Goal: Task Accomplishment & Management: Complete application form

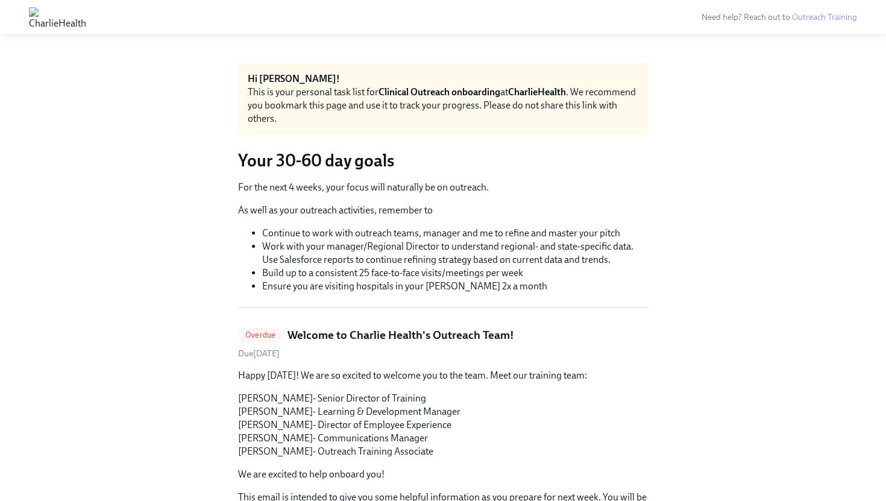
scroll to position [107, 0]
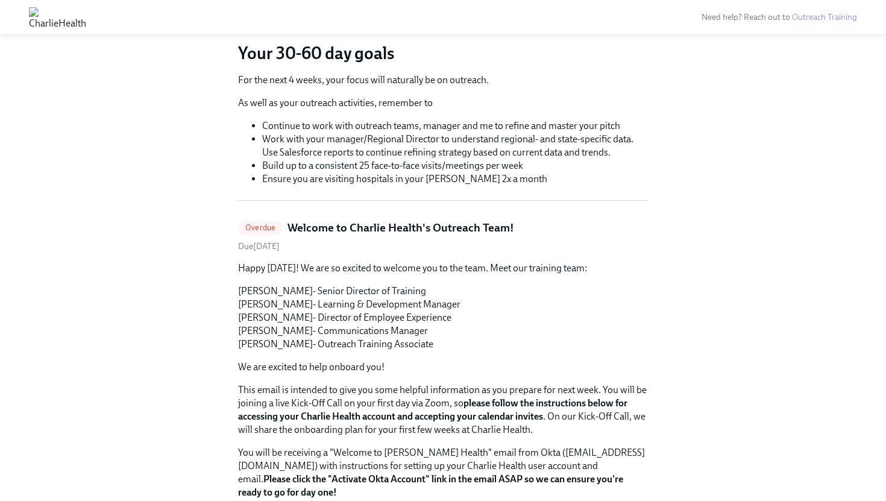
click at [265, 228] on span "Overdue" at bounding box center [260, 227] width 45 height 9
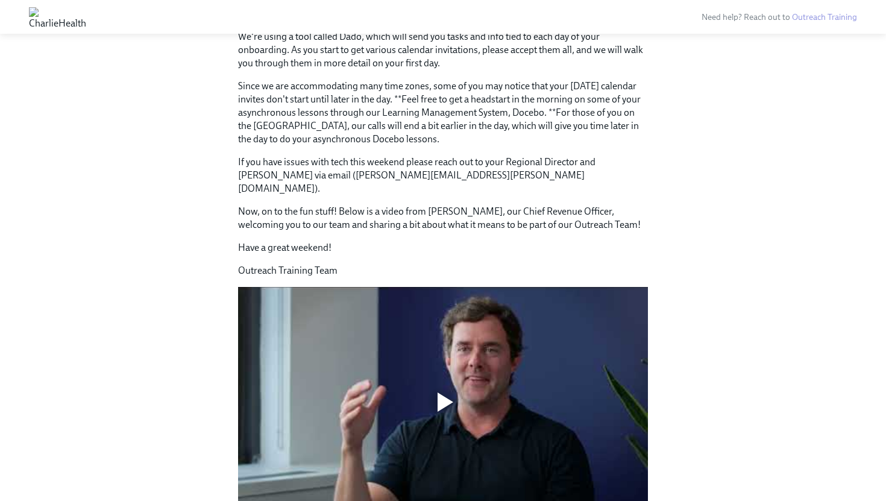
scroll to position [401, 0]
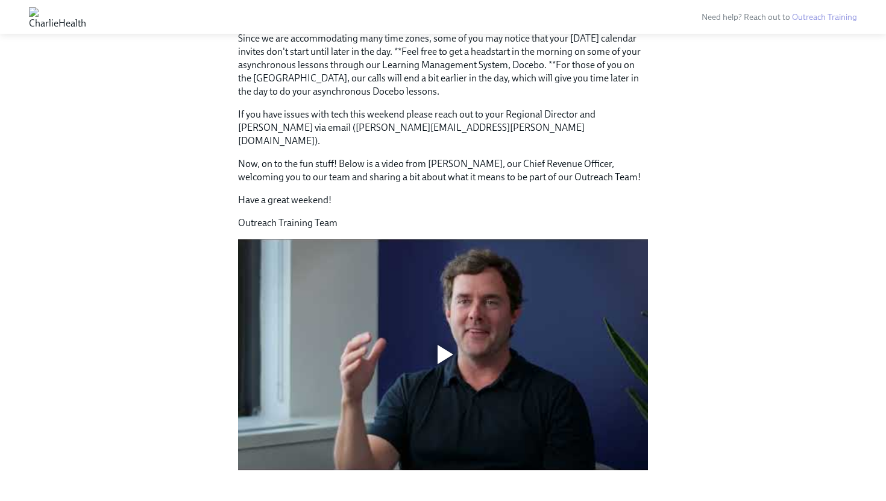
click at [460, 316] on div at bounding box center [443, 354] width 410 height 231
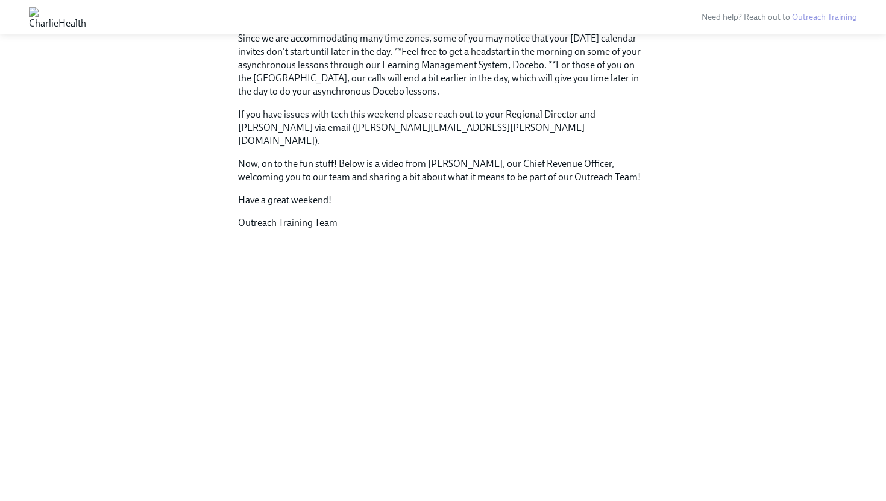
scroll to position [0, 0]
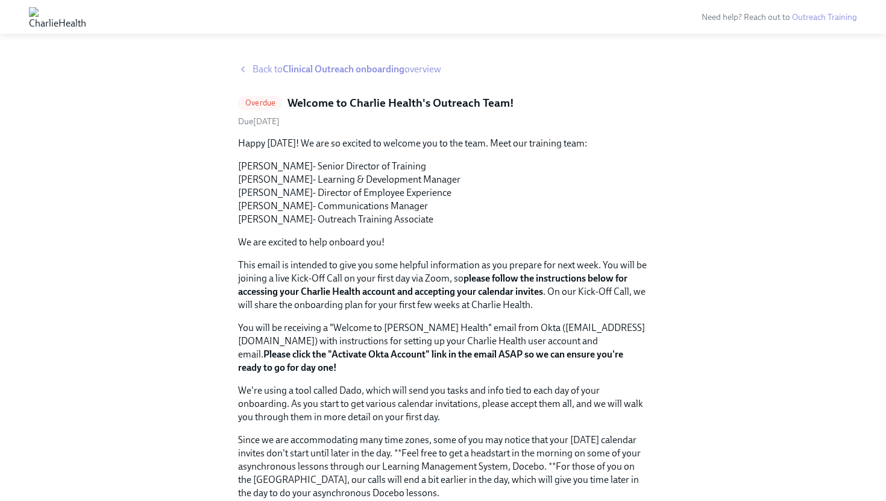
click at [290, 63] on strong "Clinical Outreach onboarding" at bounding box center [344, 68] width 122 height 11
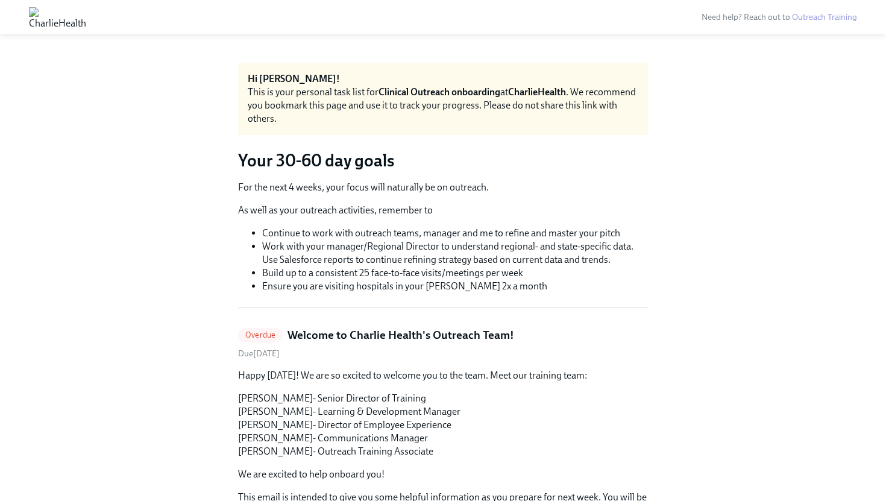
scroll to position [119, 0]
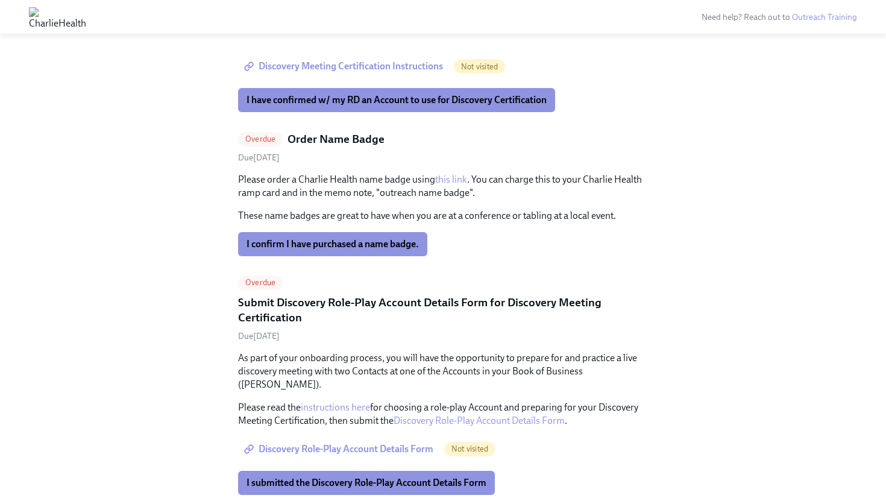
scroll to position [3625, 0]
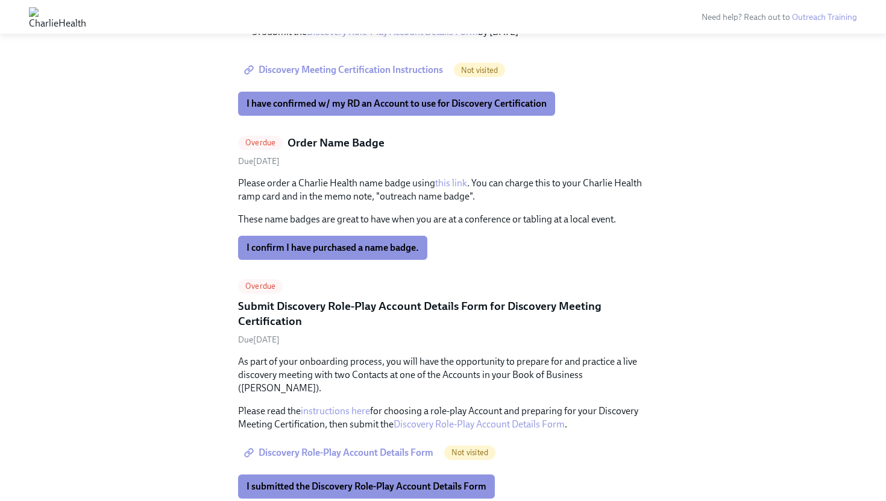
click at [472, 177] on p "Please order a Charlie Health name badge using this link . You can charge this …" at bounding box center [443, 190] width 410 height 27
click at [458, 177] on link "this link" at bounding box center [451, 182] width 32 height 11
click at [294, 242] on span "I confirm I have purchased a name badge." at bounding box center [332, 248] width 172 height 12
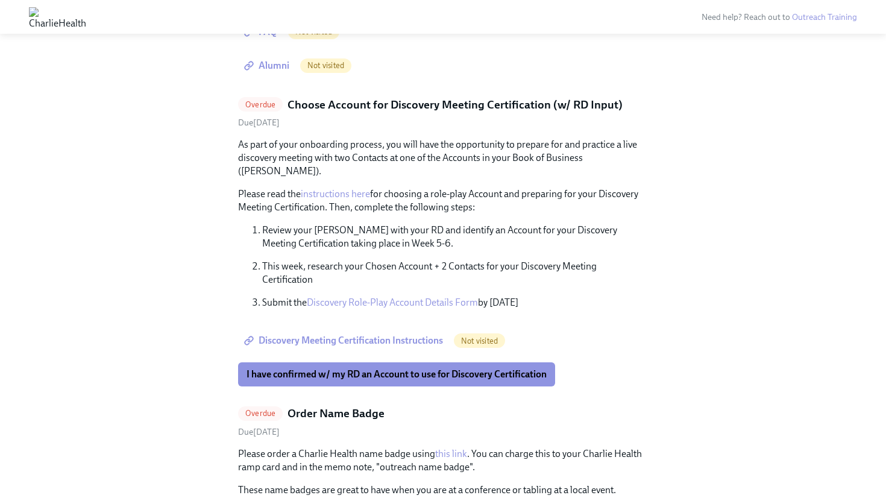
scroll to position [3350, 0]
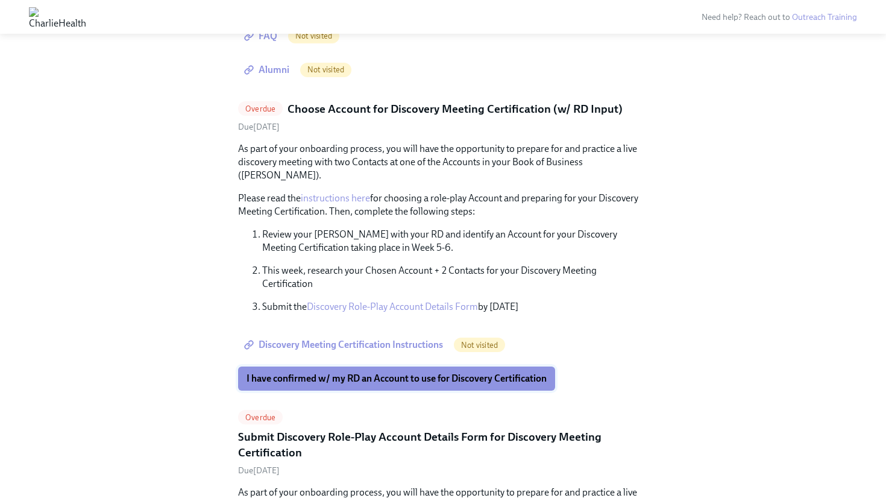
click at [265, 372] on span "I have confirmed w/ my RD an Account to use for Discovery Certification" at bounding box center [396, 378] width 300 height 12
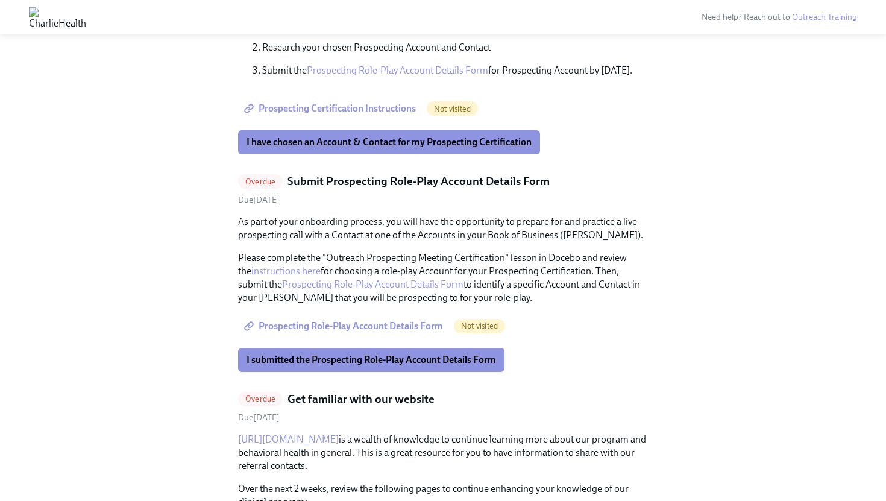
scroll to position [2681, 0]
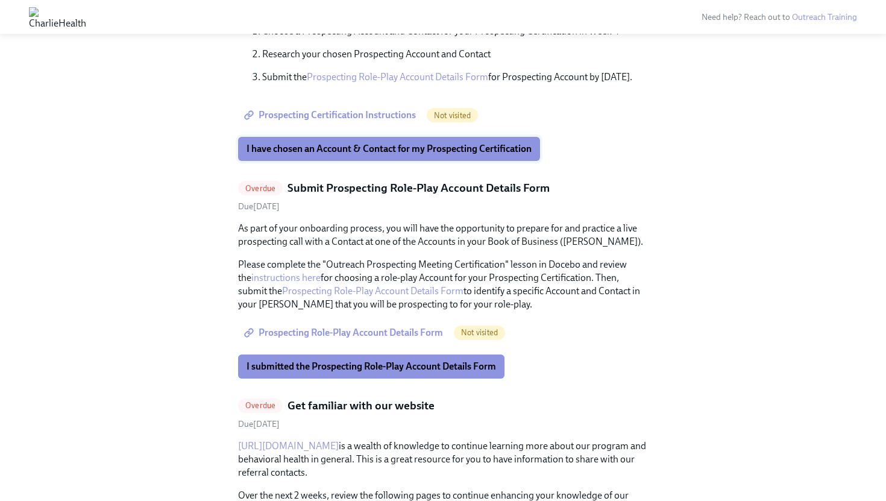
click at [256, 143] on span "I have chosen an Account & Contact for my Prospecting Certification" at bounding box center [388, 149] width 285 height 12
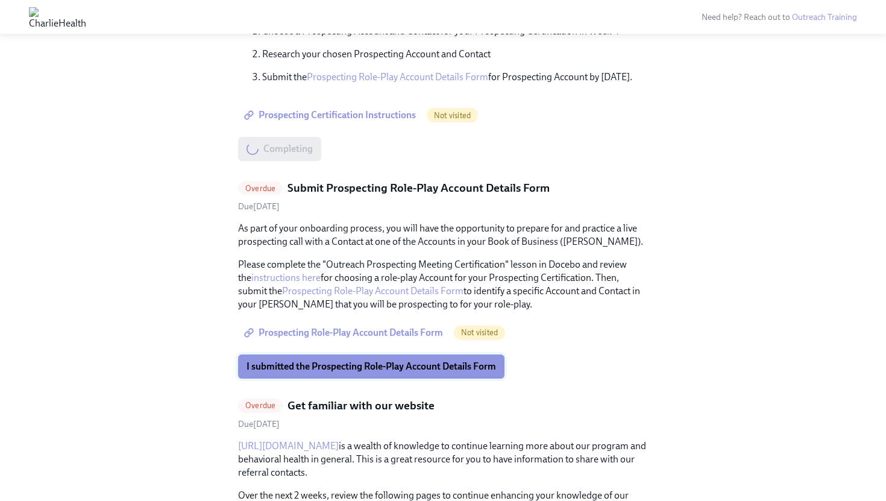
click at [301, 360] on span "I submitted the Prospecting Role-Play Account Details Form" at bounding box center [371, 366] width 250 height 12
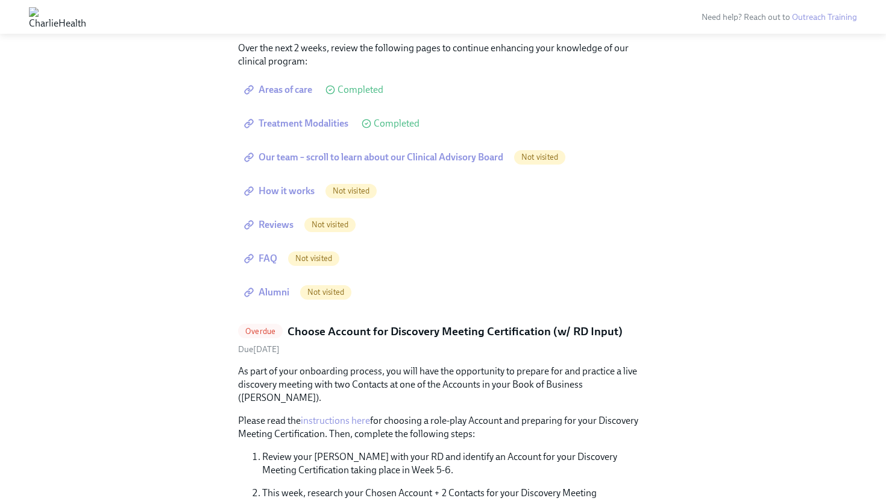
scroll to position [3336, 0]
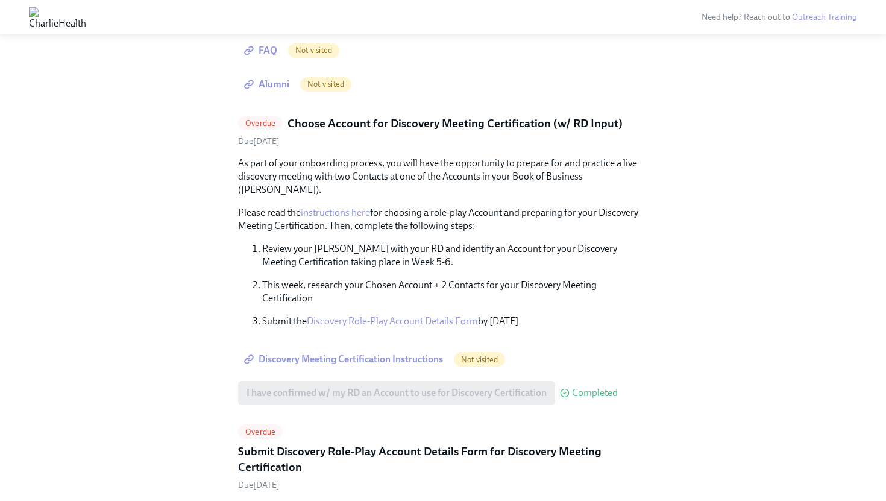
click at [325, 315] on link "Discovery Role-Play Account Details Form" at bounding box center [392, 320] width 171 height 11
